Goal: Task Accomplishment & Management: Use online tool/utility

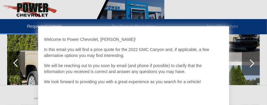
scroll to position [119, 0]
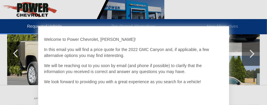
click at [15, 51] on div at bounding box center [133, 52] width 267 height 105
click at [252, 54] on div at bounding box center [133, 52] width 267 height 105
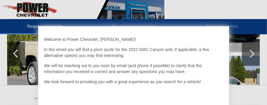
click at [252, 54] on div at bounding box center [133, 52] width 267 height 105
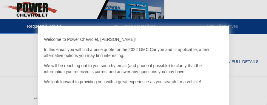
scroll to position [298, 0]
click at [245, 65] on div at bounding box center [133, 52] width 267 height 105
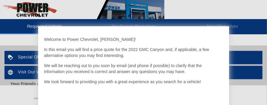
click at [30, 58] on div at bounding box center [133, 52] width 267 height 105
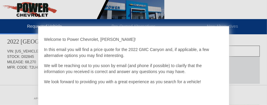
scroll to position [0, 0]
